Goal: Information Seeking & Learning: Find specific fact

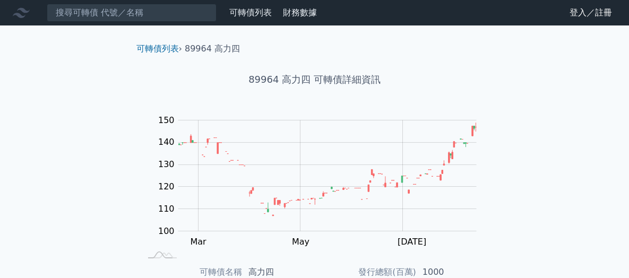
scroll to position [159, 0]
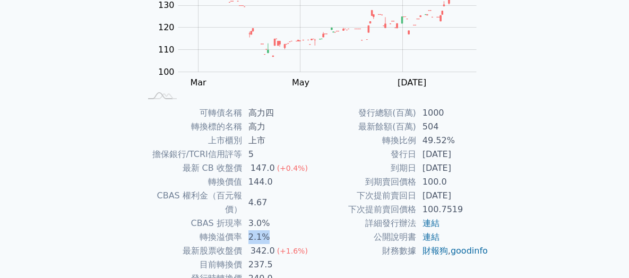
drag, startPoint x: 247, startPoint y: 223, endPoint x: 278, endPoint y: 220, distance: 31.0
click at [278, 230] on td "2.1%" at bounding box center [278, 237] width 73 height 14
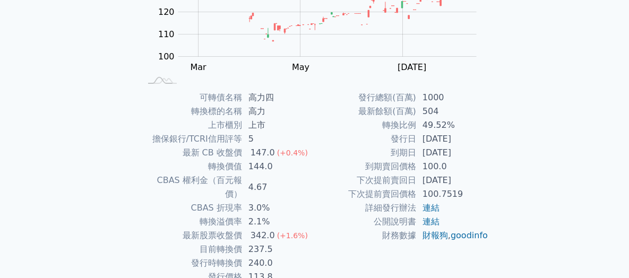
scroll to position [212, 0]
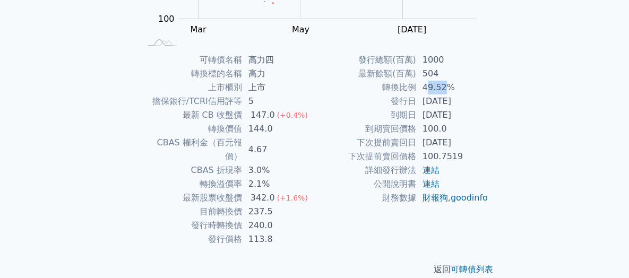
drag, startPoint x: 425, startPoint y: 85, endPoint x: 445, endPoint y: 85, distance: 19.6
click at [445, 85] on td "49.52%" at bounding box center [452, 88] width 73 height 14
click at [446, 85] on td "49.52%" at bounding box center [452, 88] width 73 height 14
click at [326, 135] on tbody "發行總額(百萬) 1000 最新餘額(百萬) 504 轉換比例 49.52% 發行日 [DATE] 到期日 [DATE] 到期賣回價格 100.0 下次提前賣…" at bounding box center [402, 129] width 174 height 152
drag, startPoint x: 244, startPoint y: 169, endPoint x: 268, endPoint y: 169, distance: 23.9
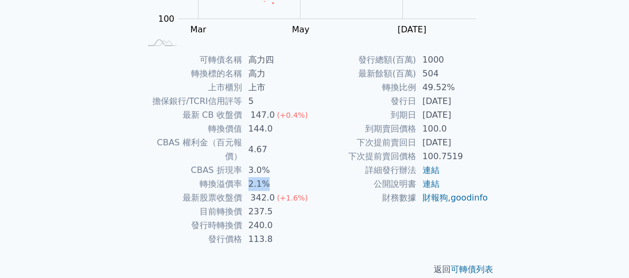
click at [268, 177] on td "2.1%" at bounding box center [278, 184] width 73 height 14
click at [245, 191] on td "342.0 (+1.6%)" at bounding box center [278, 198] width 73 height 14
